Goal: Task Accomplishment & Management: Check status

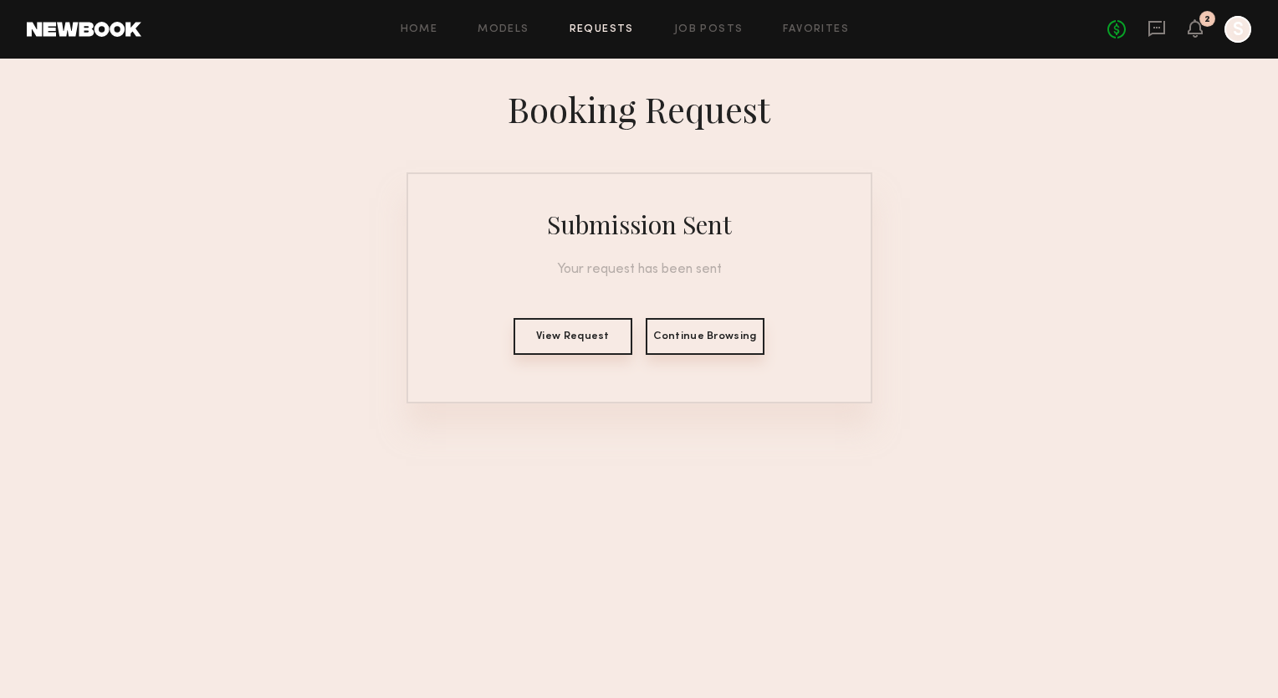
click at [74, 32] on link at bounding box center [84, 29] width 115 height 15
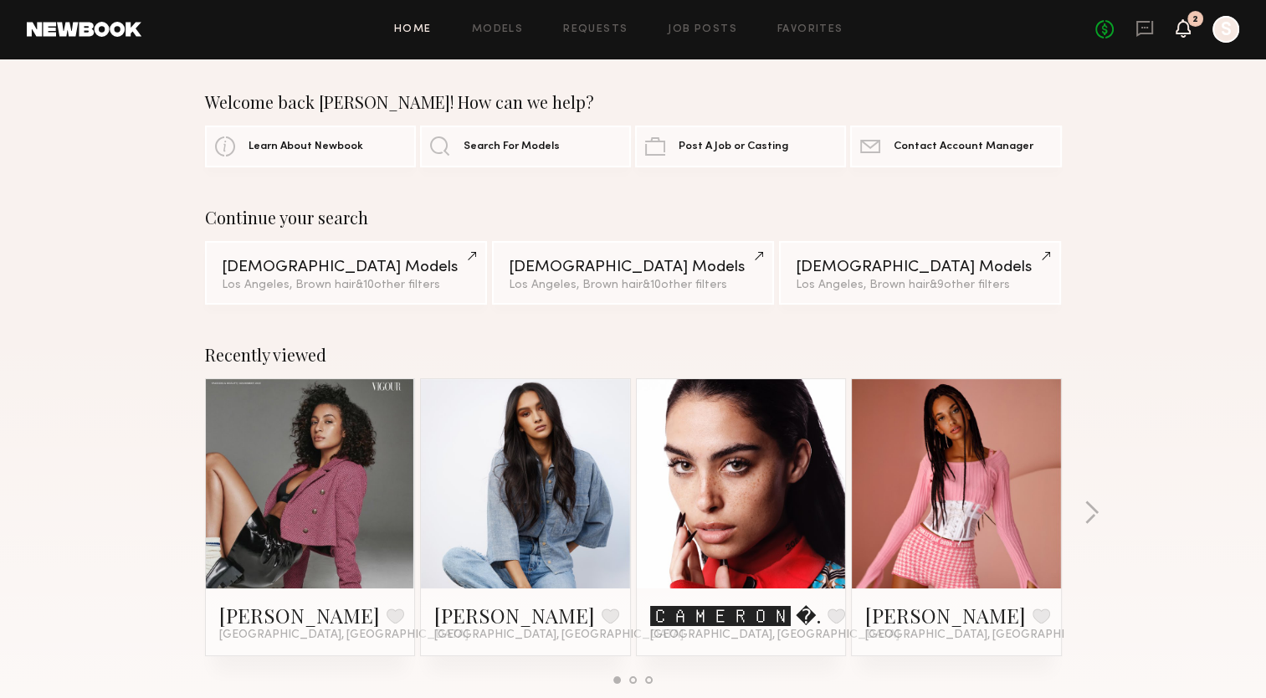
click at [1189, 31] on icon at bounding box center [1182, 28] width 13 height 12
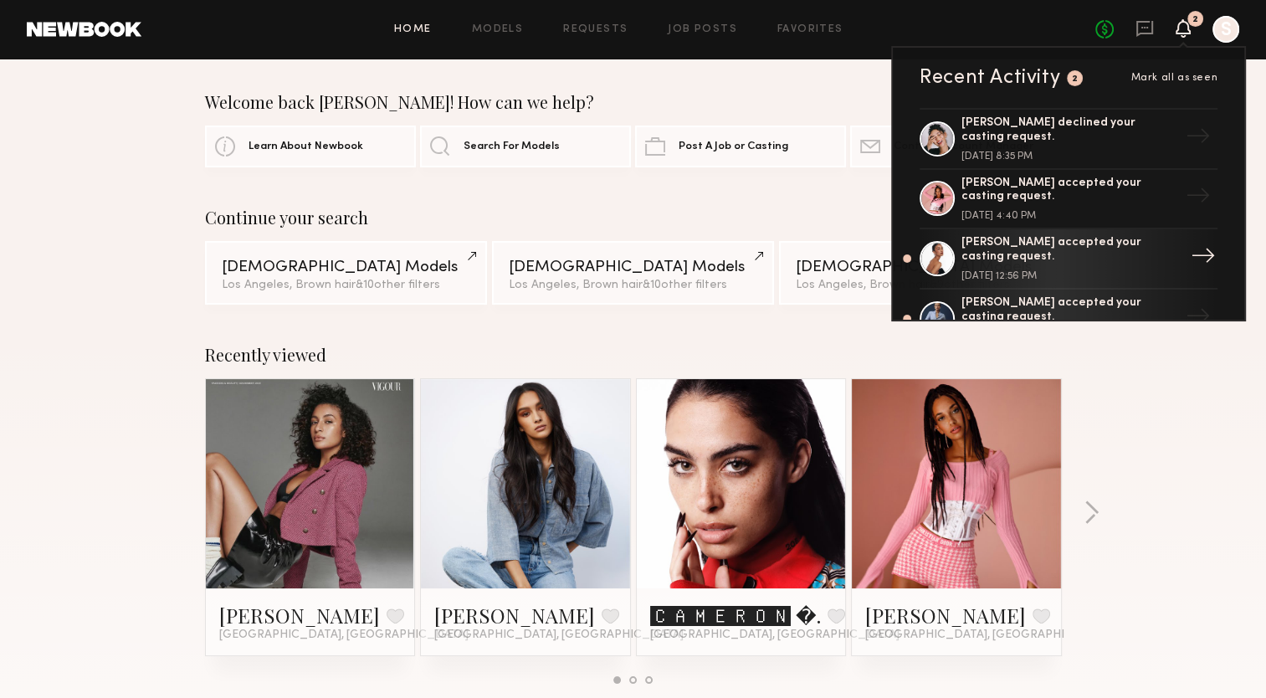
click at [1120, 256] on div "[PERSON_NAME] accepted your casting request." at bounding box center [1070, 250] width 218 height 28
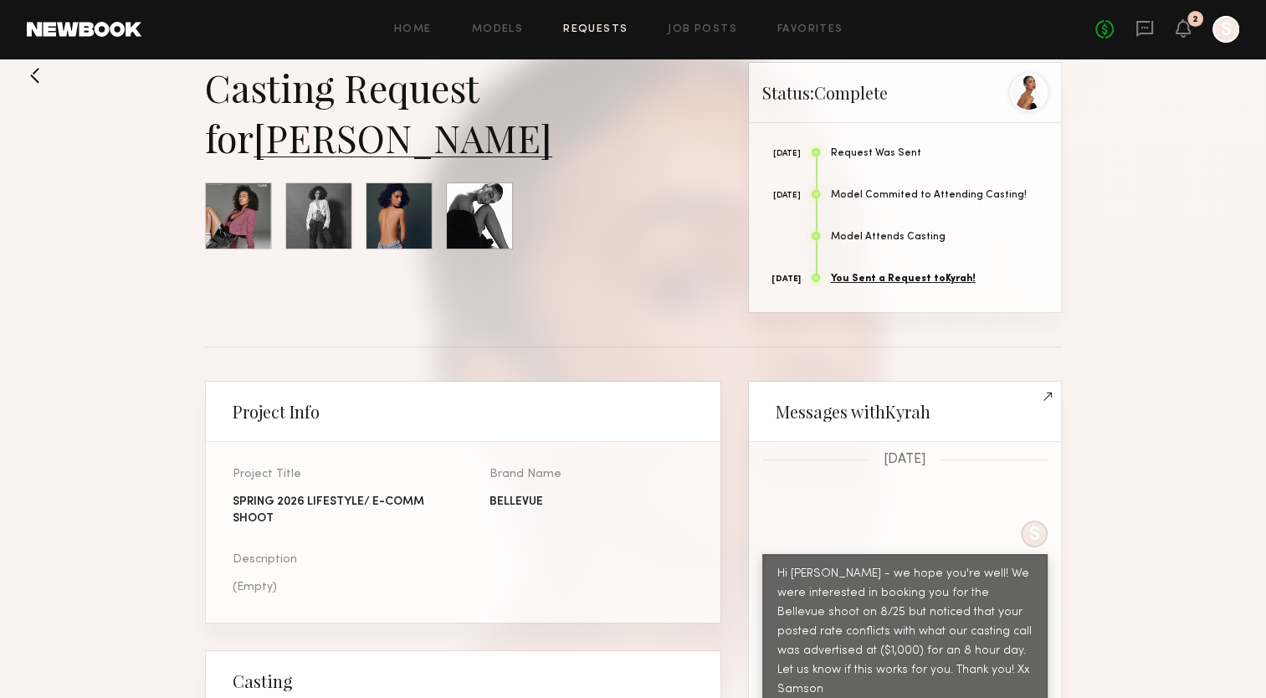
scroll to position [28, 0]
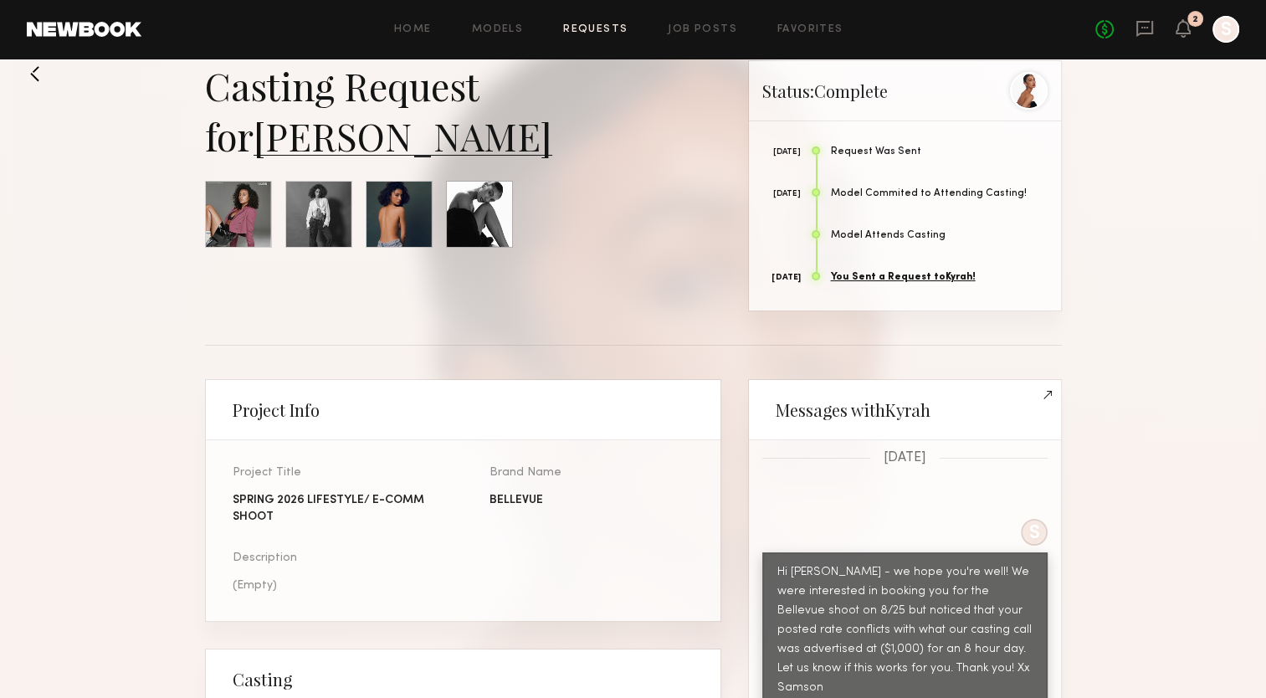
click at [918, 276] on link "You Sent a Request to [GEOGRAPHIC_DATA] !" at bounding box center [903, 277] width 145 height 10
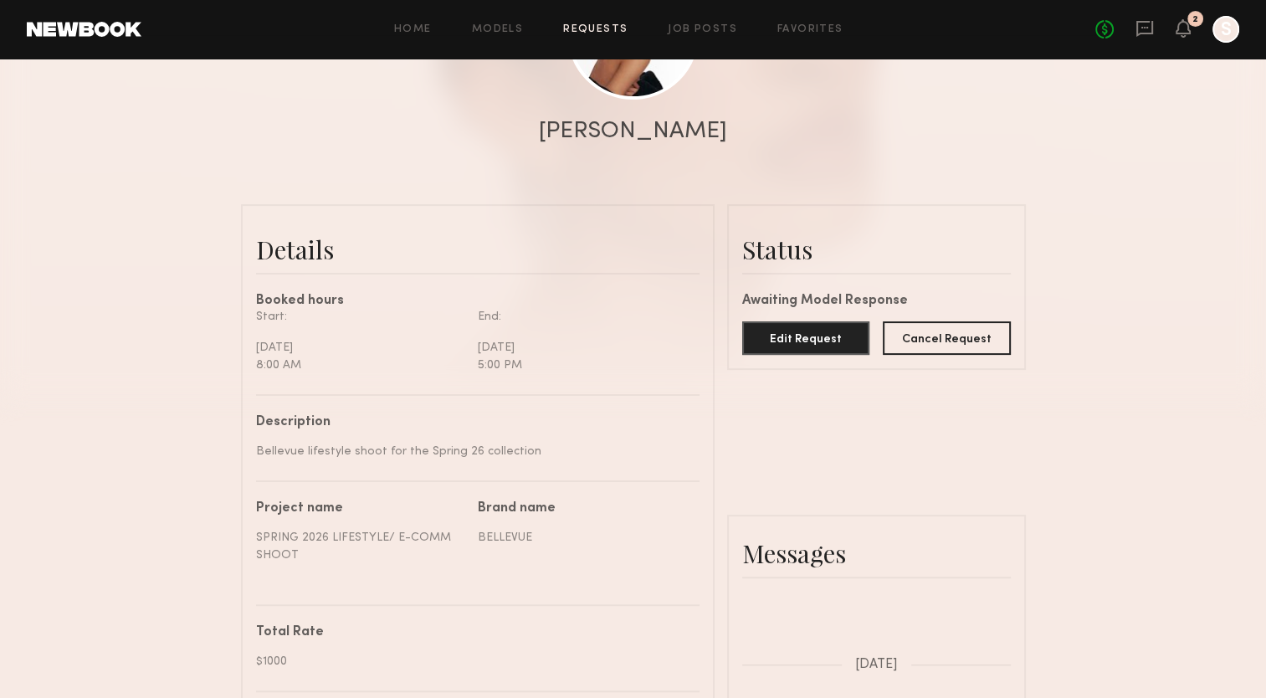
scroll to position [230, 0]
